Goal: Communication & Community: Answer question/provide support

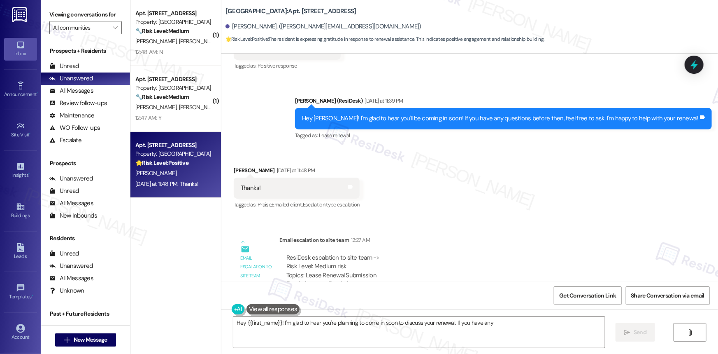
scroll to position [6954, 0]
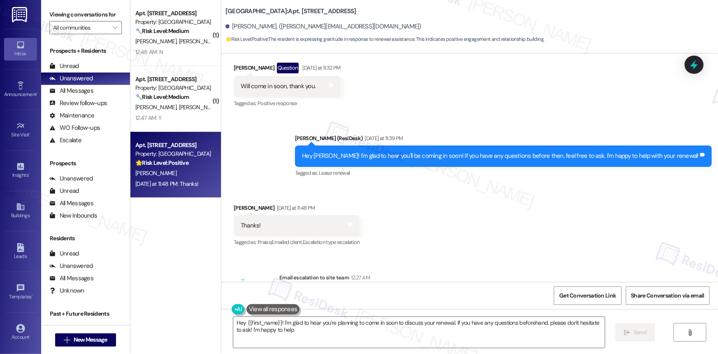
type textarea "Hey {{first_name}}! I'm glad to hear you're planning to come in soon to discuss…"
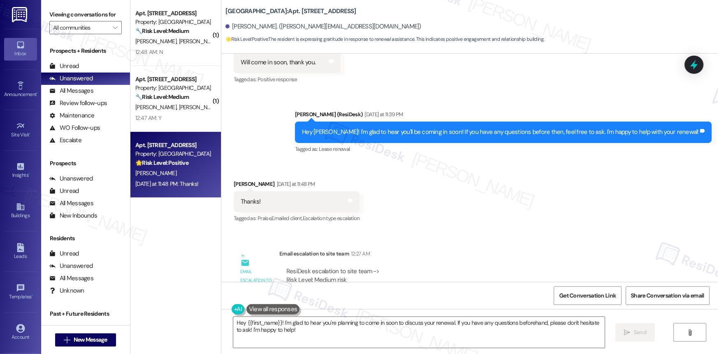
scroll to position [6991, 0]
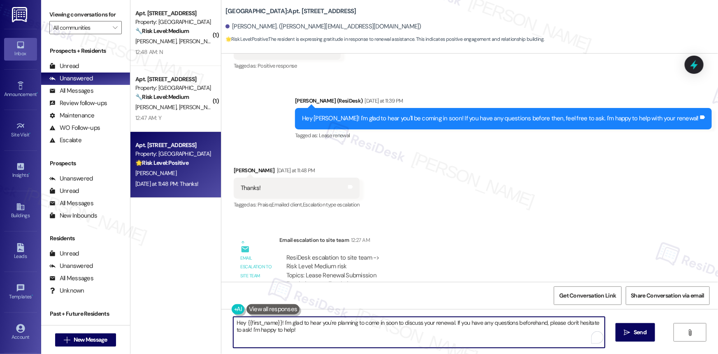
drag, startPoint x: 289, startPoint y: 329, endPoint x: 212, endPoint y: 323, distance: 77.7
click at [212, 323] on div "( 1 ) Apt. 1602, [STREET_ADDRESS] Property: [GEOGRAPHIC_DATA] 🔧 Risk Level: Med…" at bounding box center [424, 177] width 588 height 354
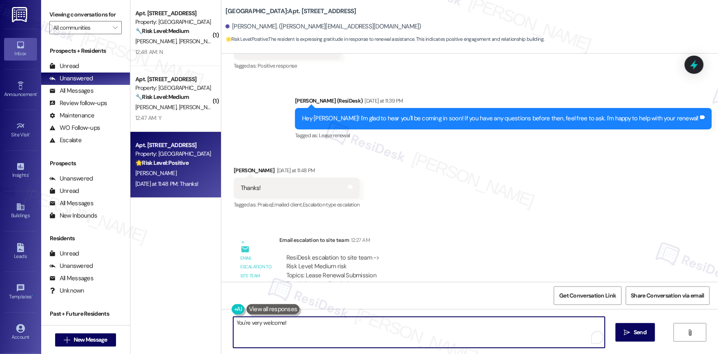
click at [312, 326] on textarea "You're very welcome!" at bounding box center [419, 331] width 372 height 31
type textarea "You're very welcome! 😊"
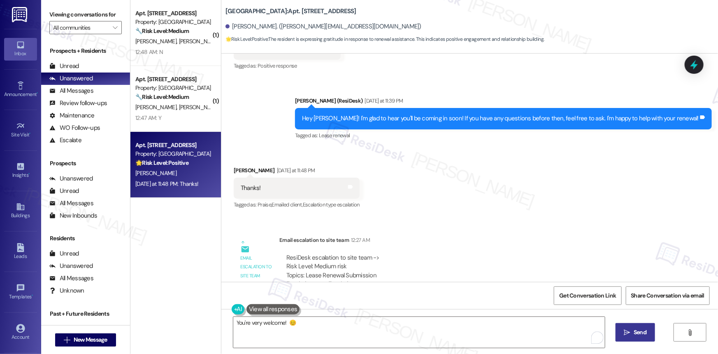
click at [645, 330] on span "Send" at bounding box center [640, 332] width 13 height 9
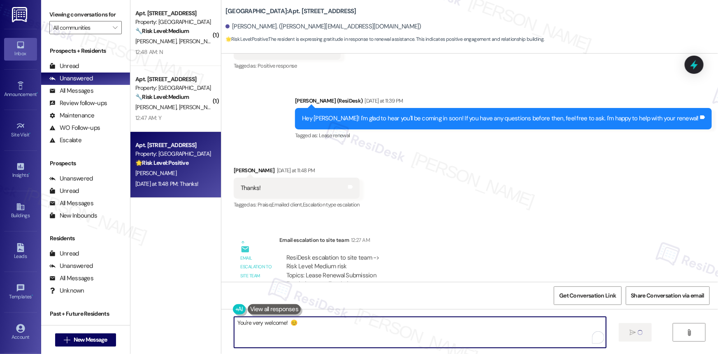
drag, startPoint x: 465, startPoint y: 321, endPoint x: 498, endPoint y: 323, distance: 32.6
click at [472, 322] on textarea "You're very welcome! 😊" at bounding box center [420, 331] width 372 height 31
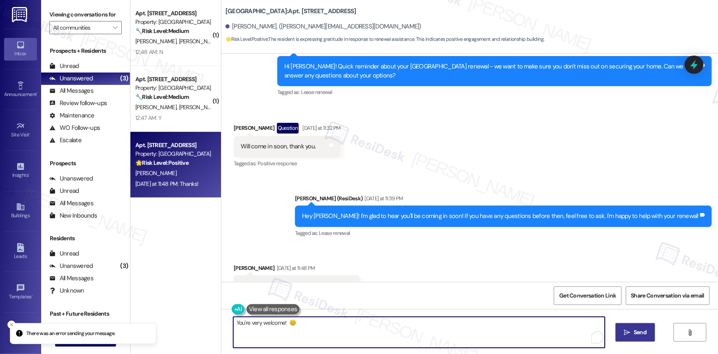
scroll to position [6889, 0]
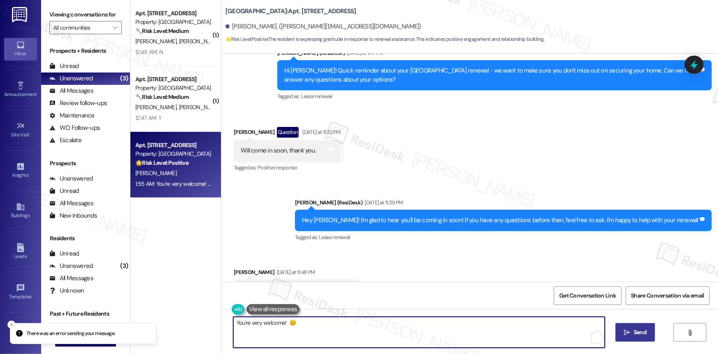
click at [631, 331] on span " Send" at bounding box center [636, 332] width 26 height 9
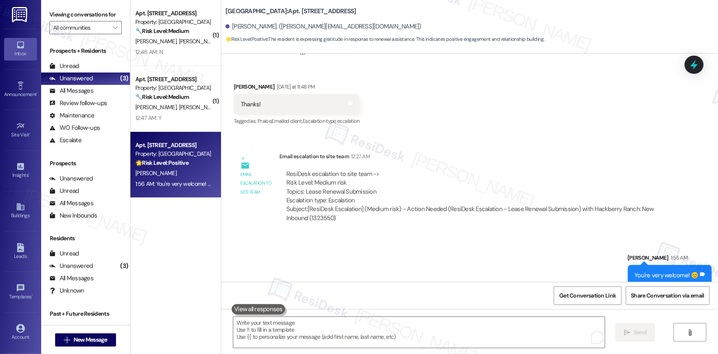
scroll to position [7106, 0]
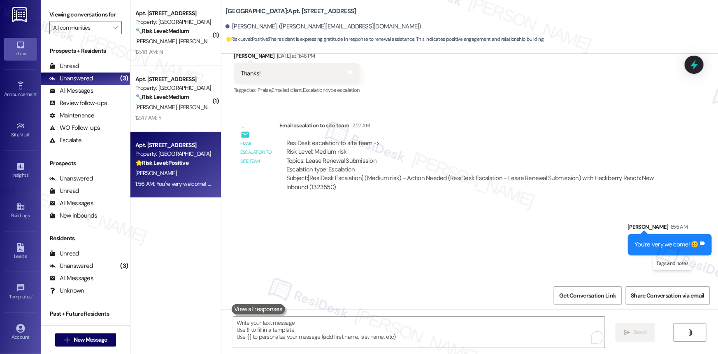
click at [700, 298] on icon at bounding box center [703, 301] width 6 height 6
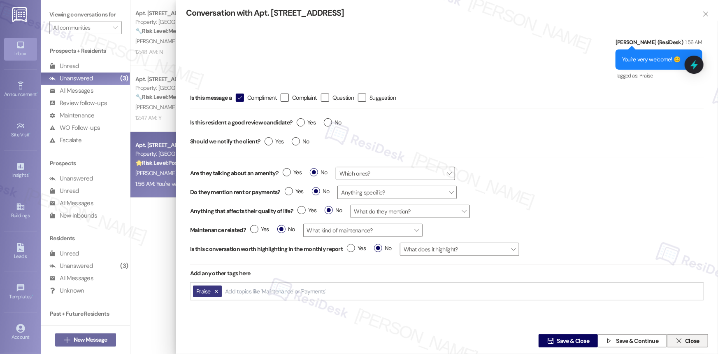
click at [691, 341] on span "Close" at bounding box center [692, 340] width 14 height 9
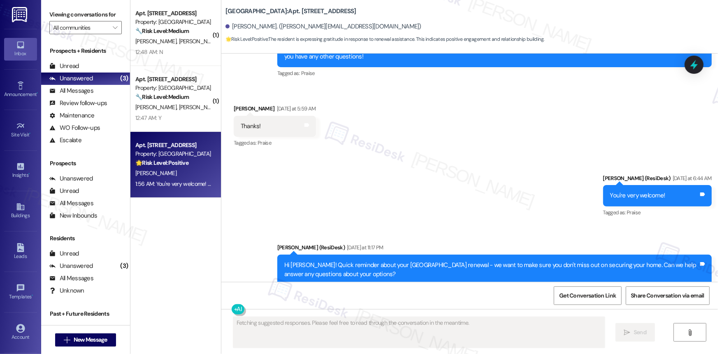
scroll to position [6889, 0]
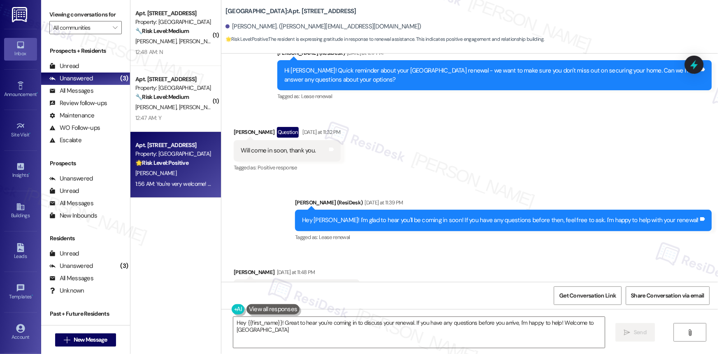
type textarea "Hey {{first_name}}! Great to hear you're coming in to discuss your renewal. If …"
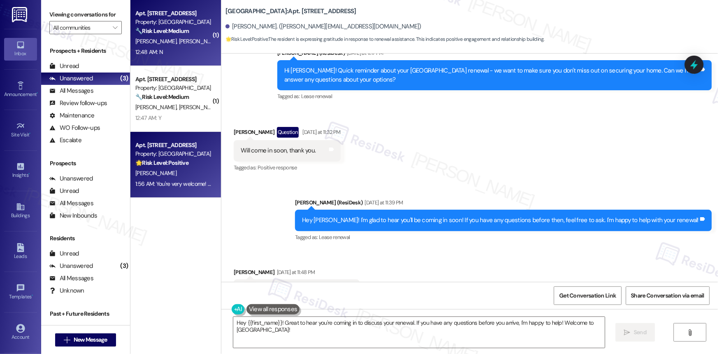
click at [156, 27] on strong "🔧 Risk Level: Medium" at bounding box center [162, 30] width 54 height 7
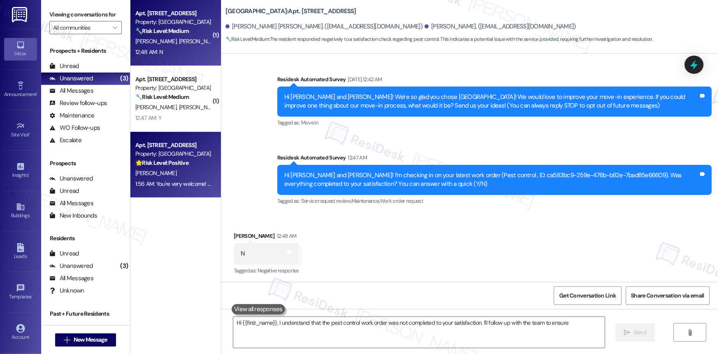
scroll to position [53, 0]
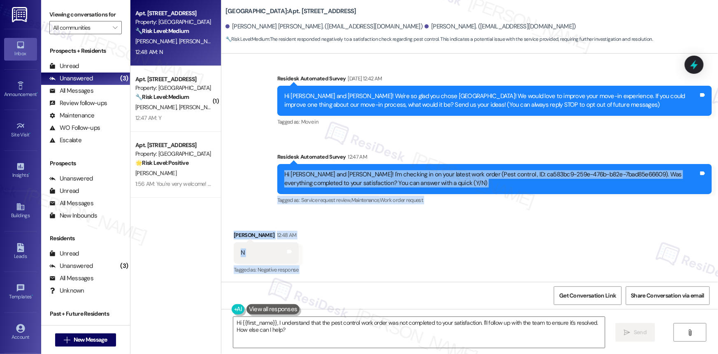
drag, startPoint x: 278, startPoint y: 170, endPoint x: 306, endPoint y: 288, distance: 121.5
click at [306, 288] on div "Lease started [DATE] 8:00 AM Survey, sent via SMS Residesk Automated Survey [DA…" at bounding box center [469, 231] width 497 height 354
copy div "Hi [PERSON_NAME] and [PERSON_NAME]! I'm checking in on your latest work order (…"
click at [454, 233] on div "Received via SMS [PERSON_NAME] 12:48 AM N Tags and notes Tagged as: Negative re…" at bounding box center [469, 247] width 497 height 70
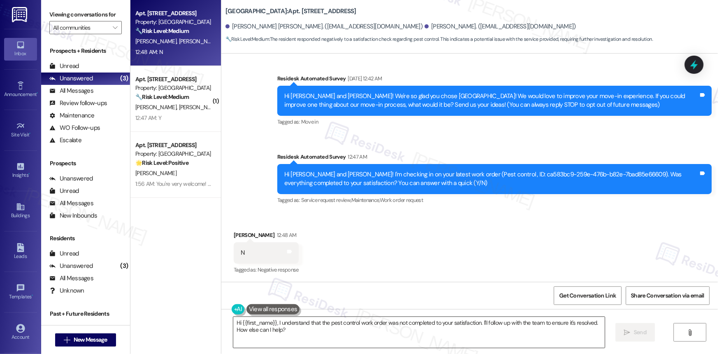
click at [310, 325] on textarea "Hi {{first_name}}, I understand that the pest control work order was not comple…" at bounding box center [419, 331] width 372 height 31
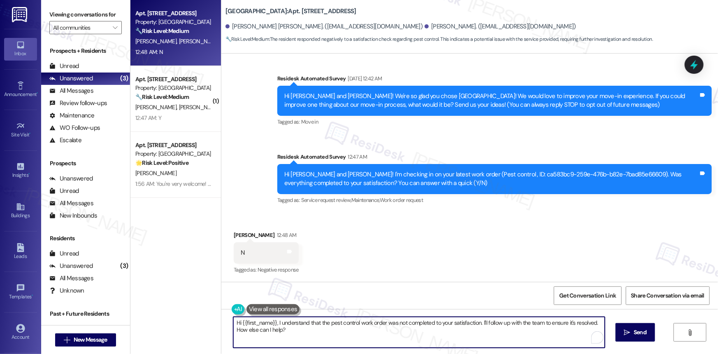
click at [310, 325] on textarea "Hi {{first_name}}, I understand that the pest control work order was not comple…" at bounding box center [419, 331] width 372 height 31
paste textarea "Thanks for the update, [PERSON_NAME]. I’m sorry to hear the pest issue isn’t fu…"
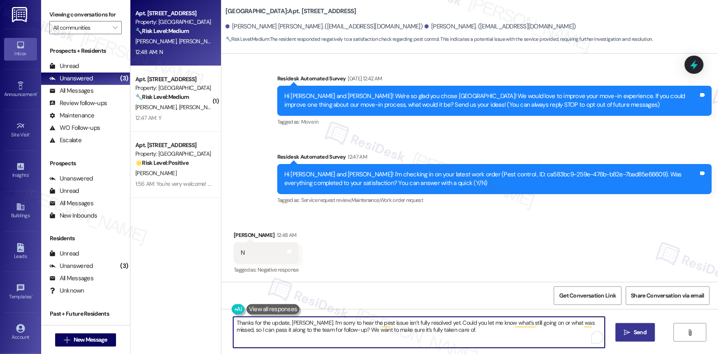
type textarea "Thanks for the update, [PERSON_NAME]. I’m sorry to hear the pest issue isn’t fu…"
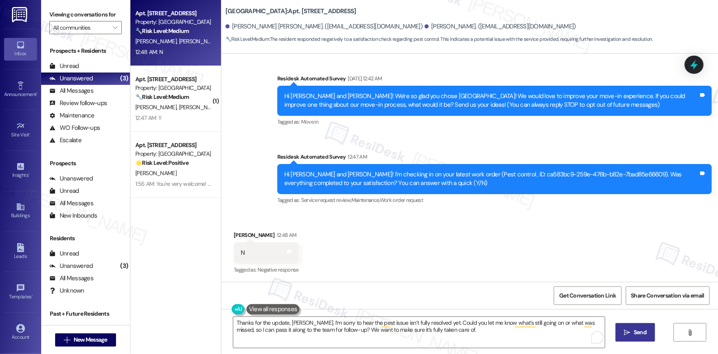
click at [634, 329] on span "Send" at bounding box center [640, 332] width 13 height 9
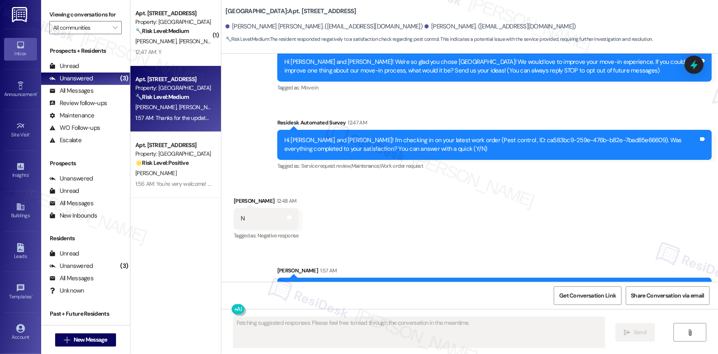
scroll to position [119, 0]
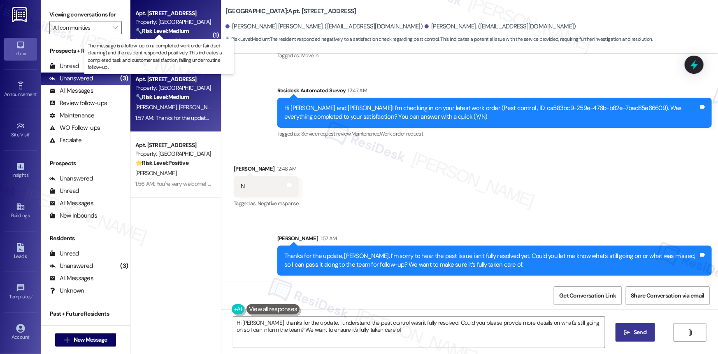
type textarea "Hi [PERSON_NAME], thanks for the update. I understand the pest control wasn't f…"
click at [172, 29] on strong "🔧 Risk Level: Medium" at bounding box center [162, 30] width 54 height 7
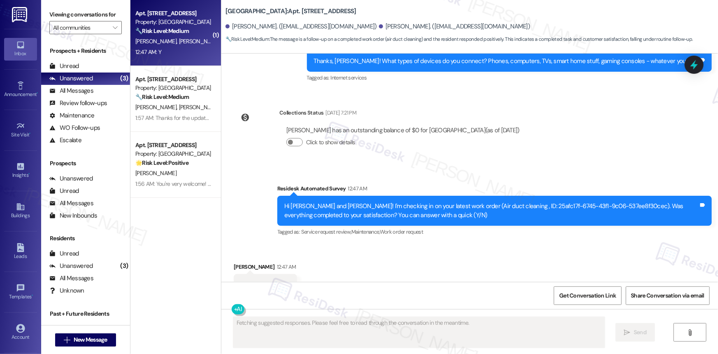
scroll to position [3705, 0]
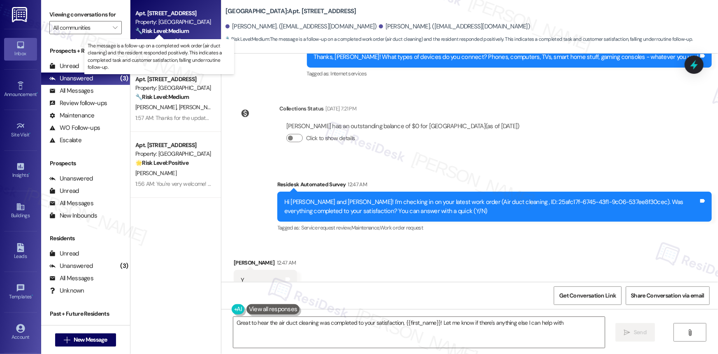
type textarea "Great to hear the air duct cleaning was completed to your satisfaction, {{first…"
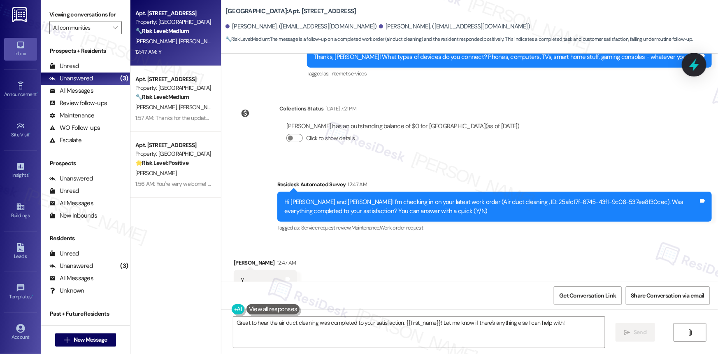
click at [694, 65] on icon at bounding box center [694, 64] width 10 height 13
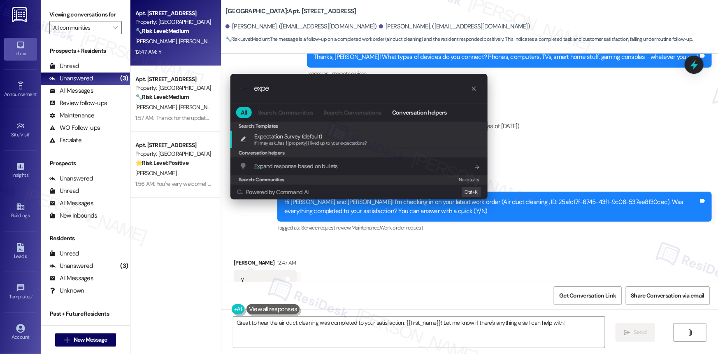
type input "expe"
click at [326, 139] on span "Expe ctation Survey (default)" at bounding box center [310, 136] width 113 height 9
type textarea "If I may ask...has {{property}} lived up to your expectations?"
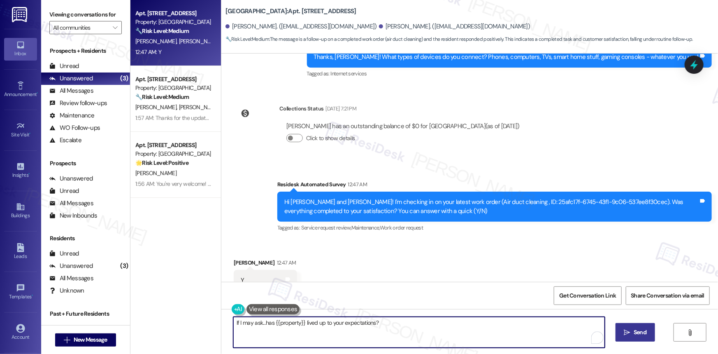
click at [635, 328] on span "Send" at bounding box center [640, 332] width 13 height 9
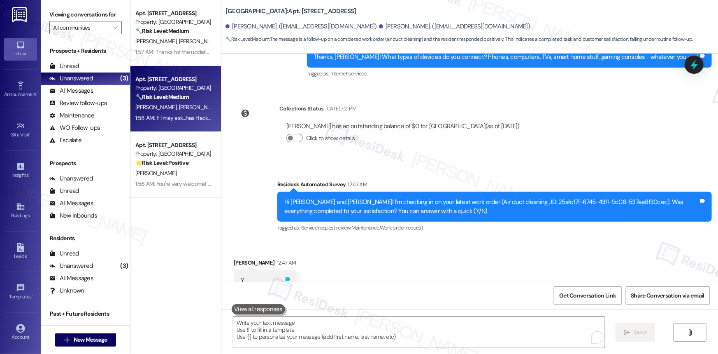
click at [291, 276] on icon at bounding box center [288, 279] width 6 height 6
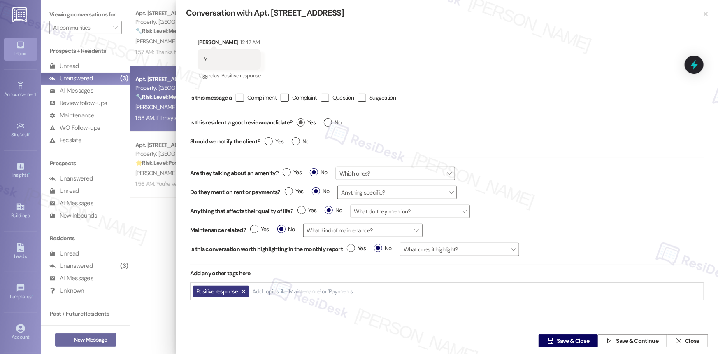
click at [298, 124] on label "Yes" at bounding box center [306, 122] width 19 height 9
click at [298, 124] on input "Yes" at bounding box center [306, 123] width 19 height 11
radio input "true"
click at [577, 341] on span "Save & Close" at bounding box center [573, 340] width 33 height 9
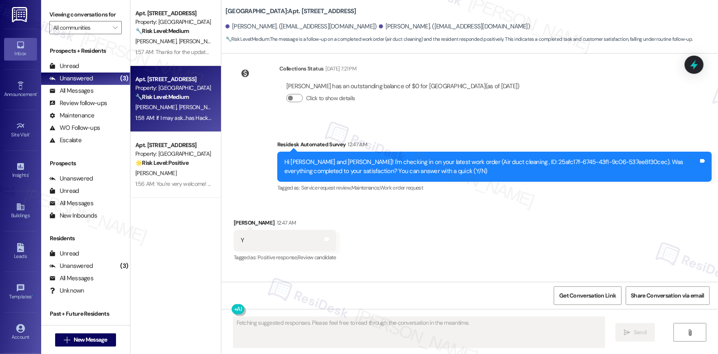
scroll to position [3775, 0]
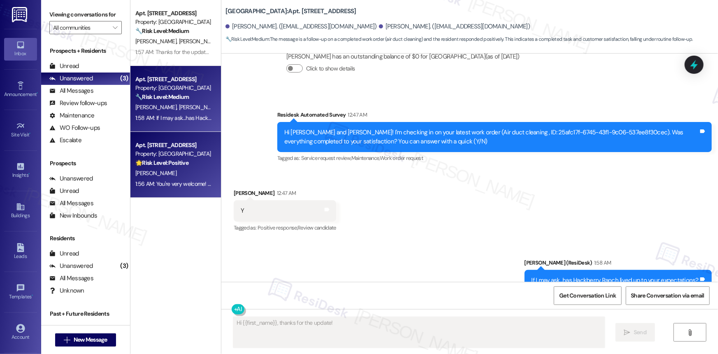
type textarea "Hi {{first_name}}, thanks for the update! I'm"
click at [168, 161] on strong "🌟 Risk Level: Positive" at bounding box center [161, 162] width 53 height 7
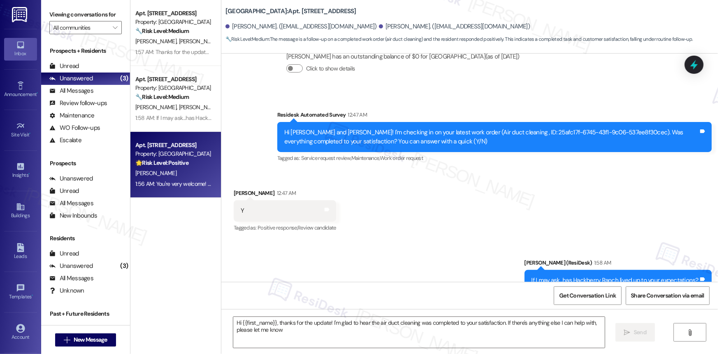
type textarea "Hi {{first_name}}, thanks for the update! I'm glad to hear the air duct cleanin…"
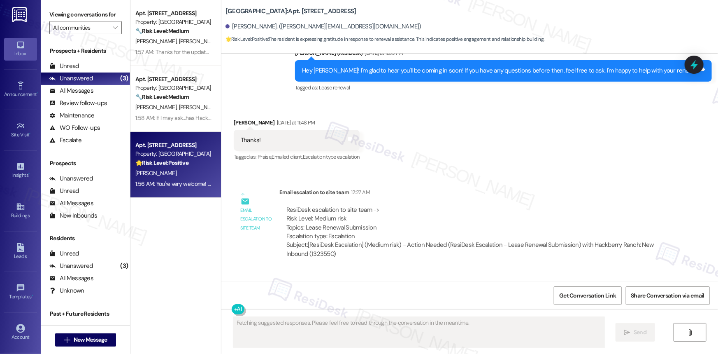
scroll to position [7106, 0]
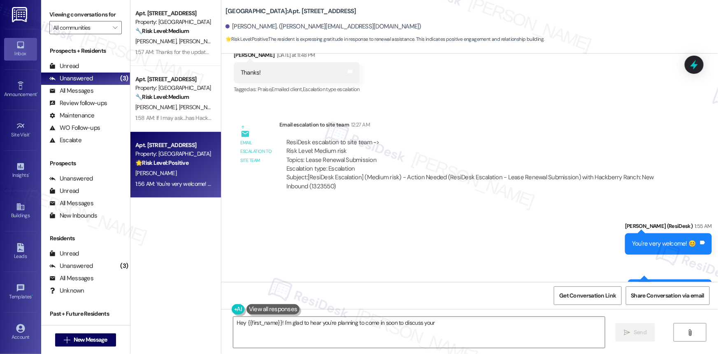
type textarea "Hey {{first_name}}! I'm glad to hear you're planning to come in soon to discuss…"
